Goal: Task Accomplishment & Management: Use online tool/utility

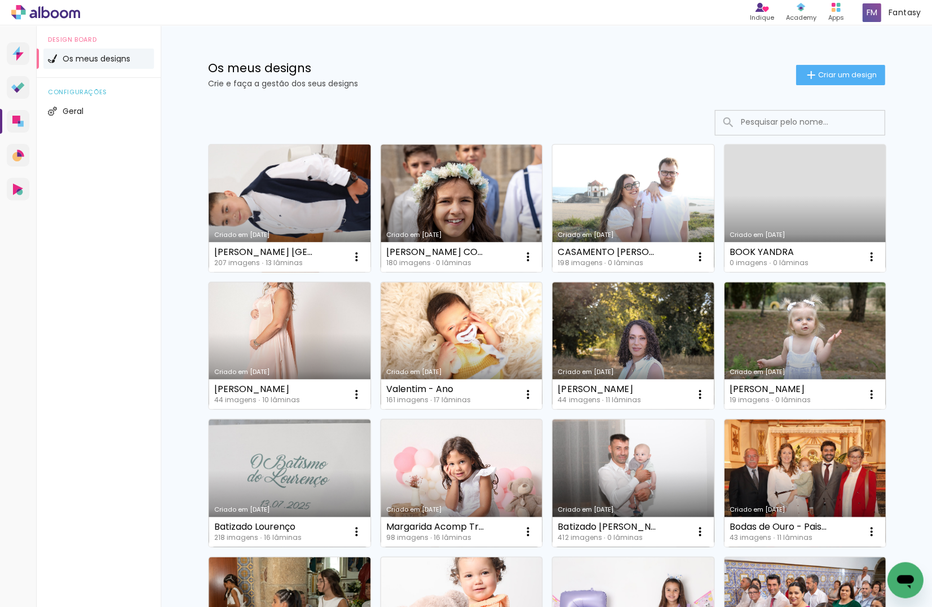
click at [294, 193] on link "Criado em [DATE]" at bounding box center [290, 207] width 162 height 127
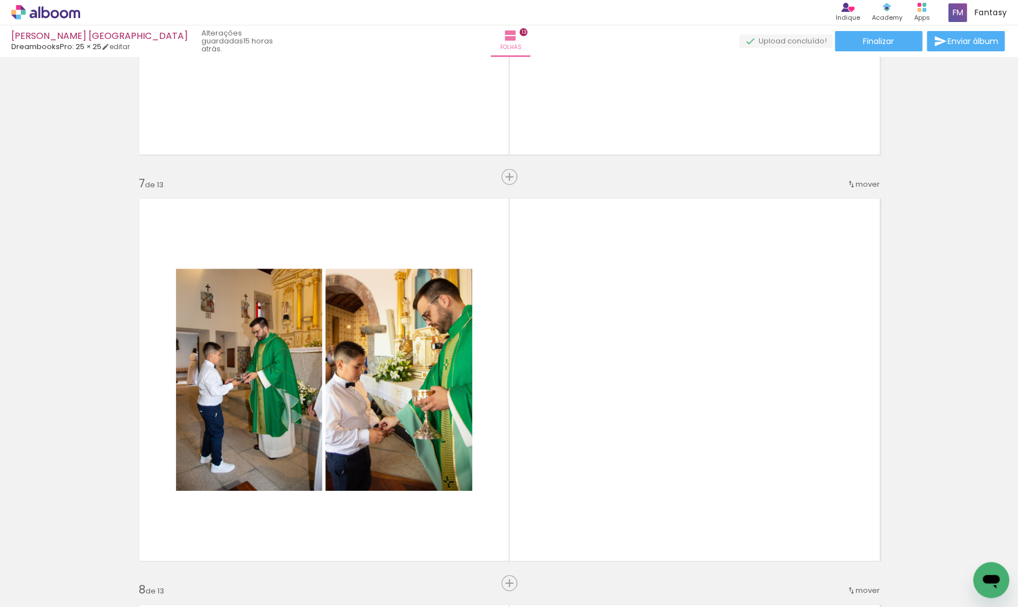
scroll to position [2349, 0]
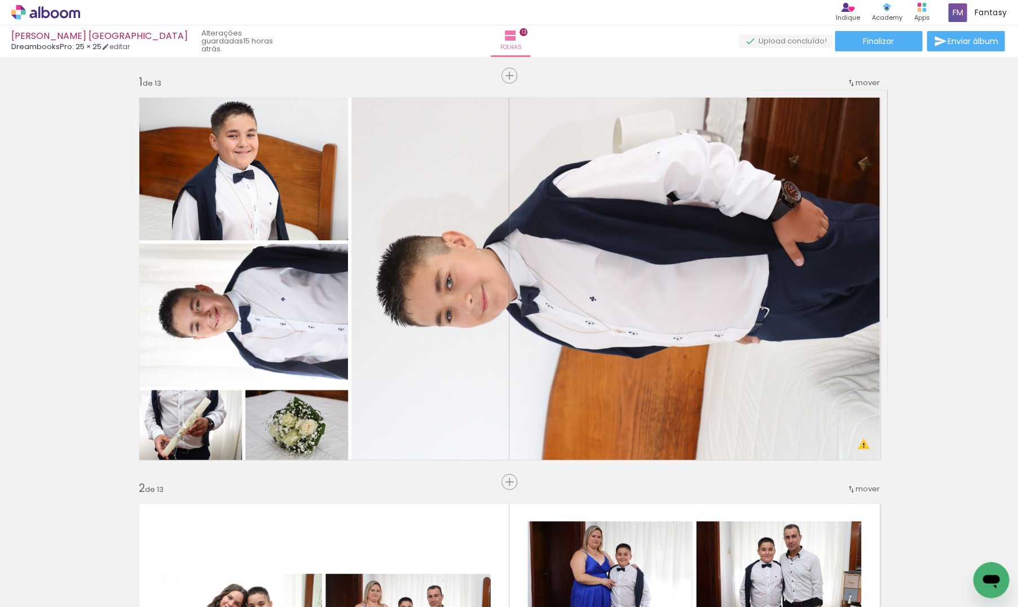
scroll to position [2349, 0]
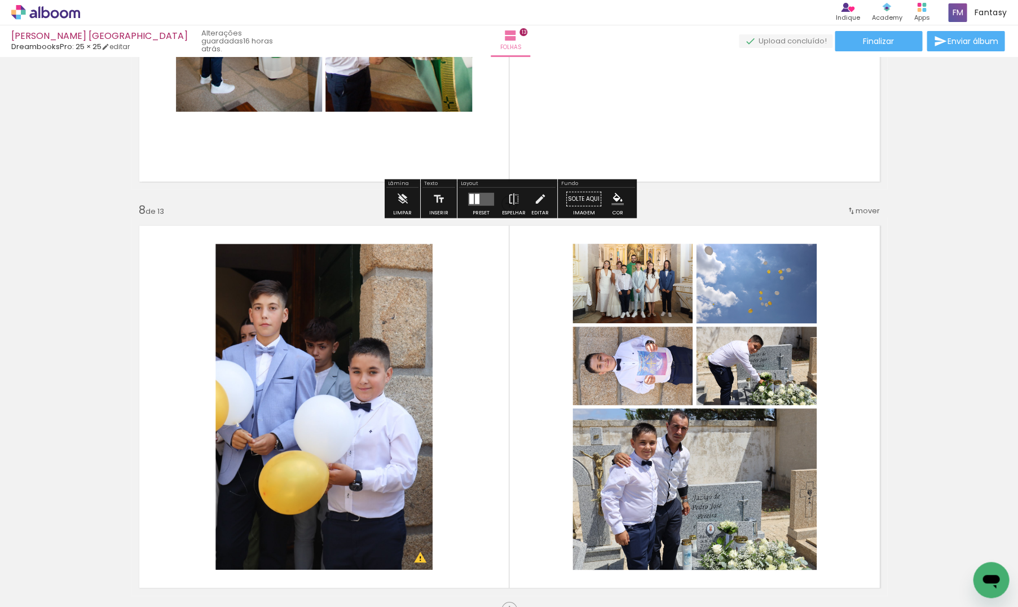
scroll to position [2780, 0]
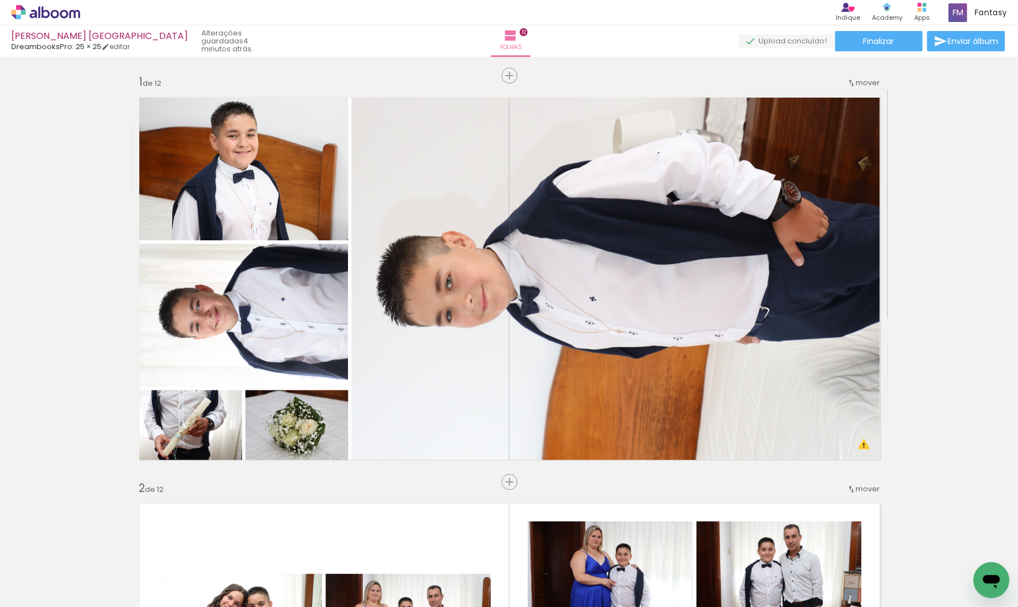
scroll to position [0, 646]
